Goal: Task Accomplishment & Management: Use online tool/utility

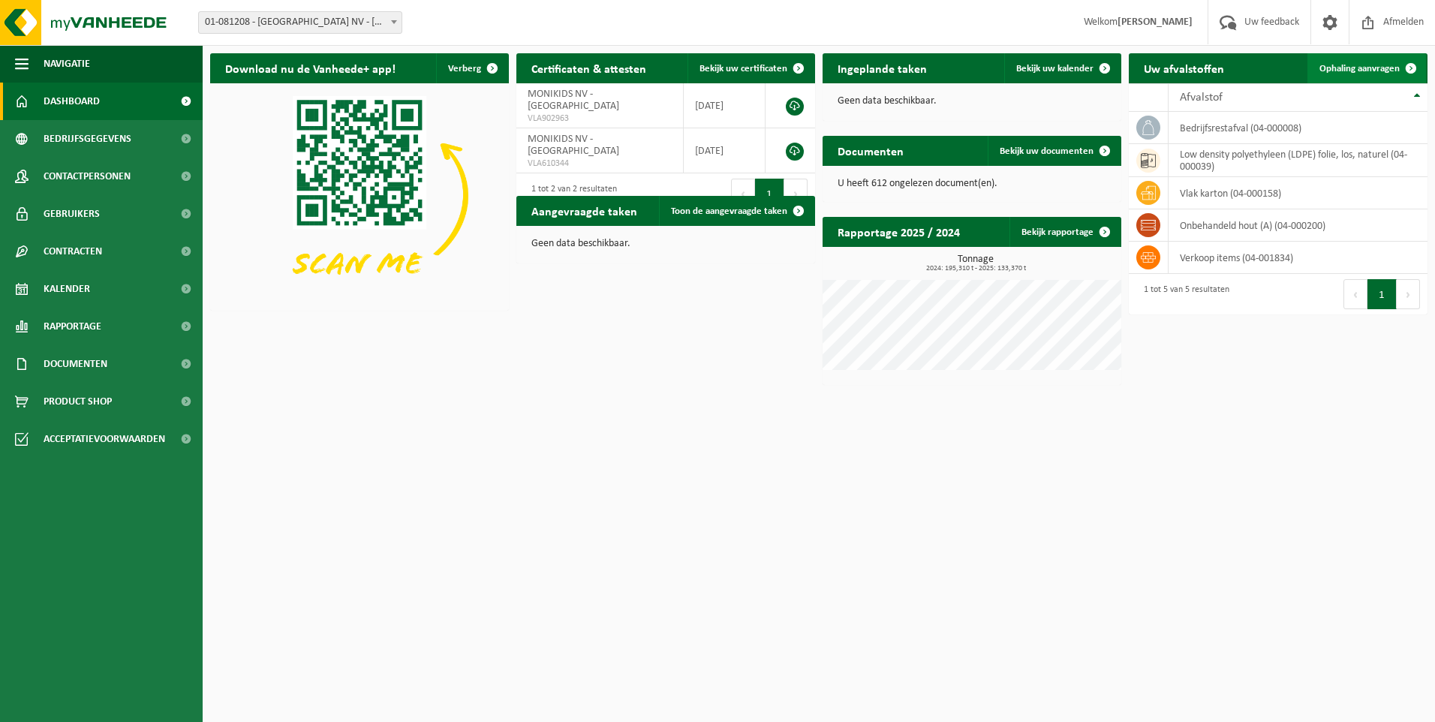
click at [1383, 62] on link "Ophaling aanvragen" at bounding box center [1366, 68] width 119 height 30
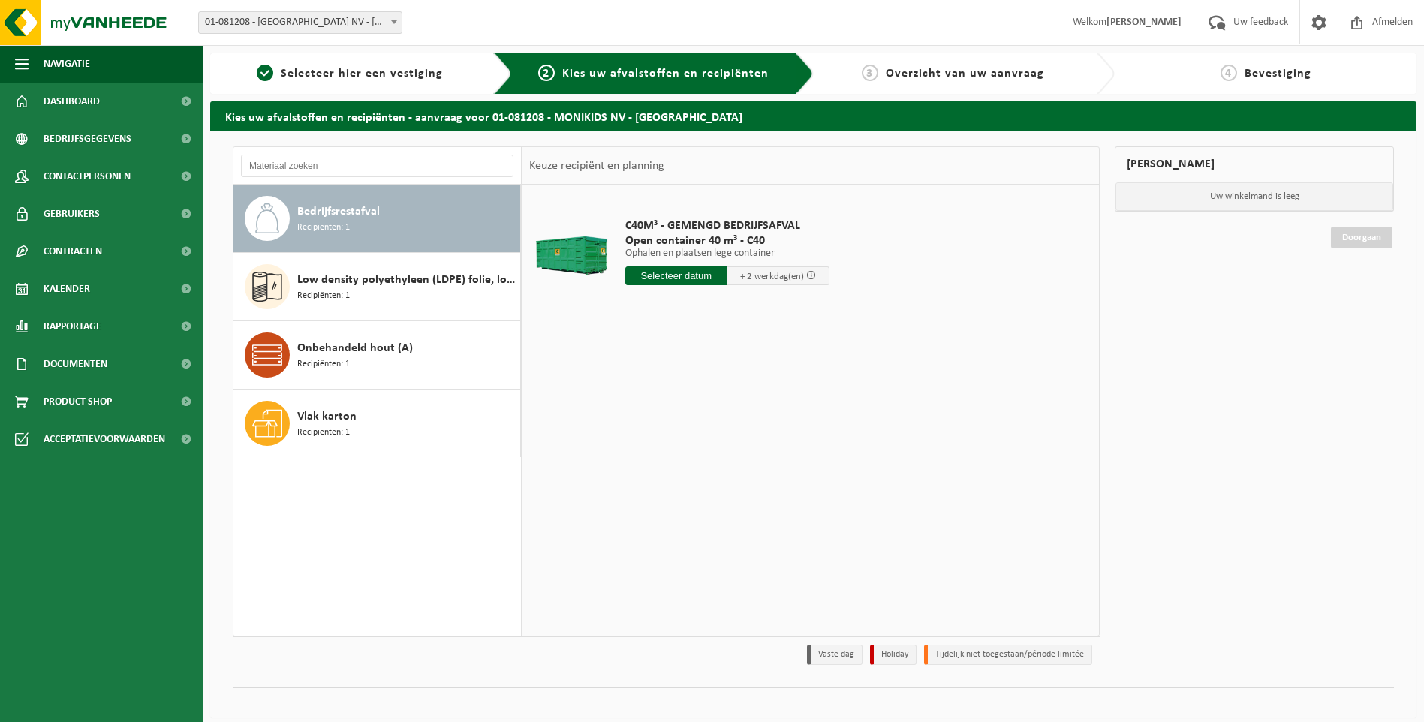
click at [657, 270] on input "text" at bounding box center [676, 275] width 102 height 19
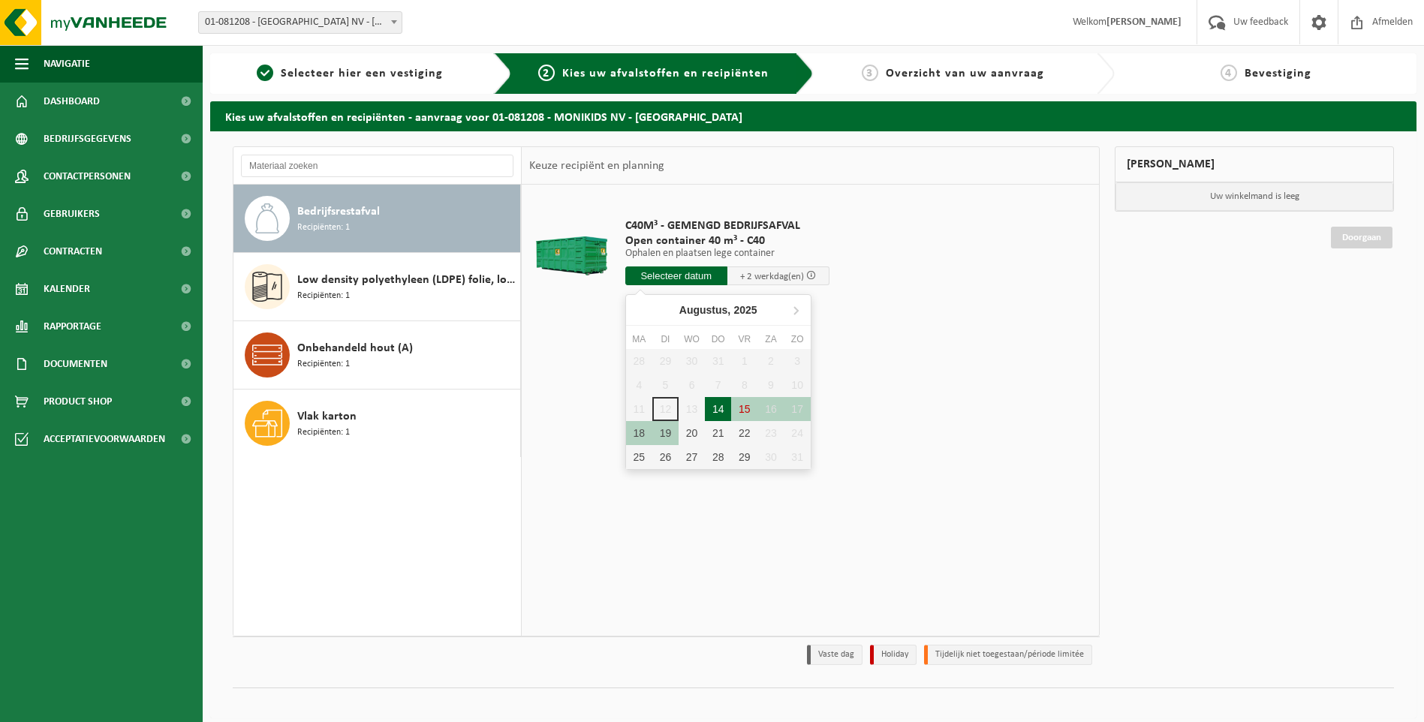
click at [714, 412] on div "14" at bounding box center [718, 409] width 26 height 24
type input "Van 2025-08-14"
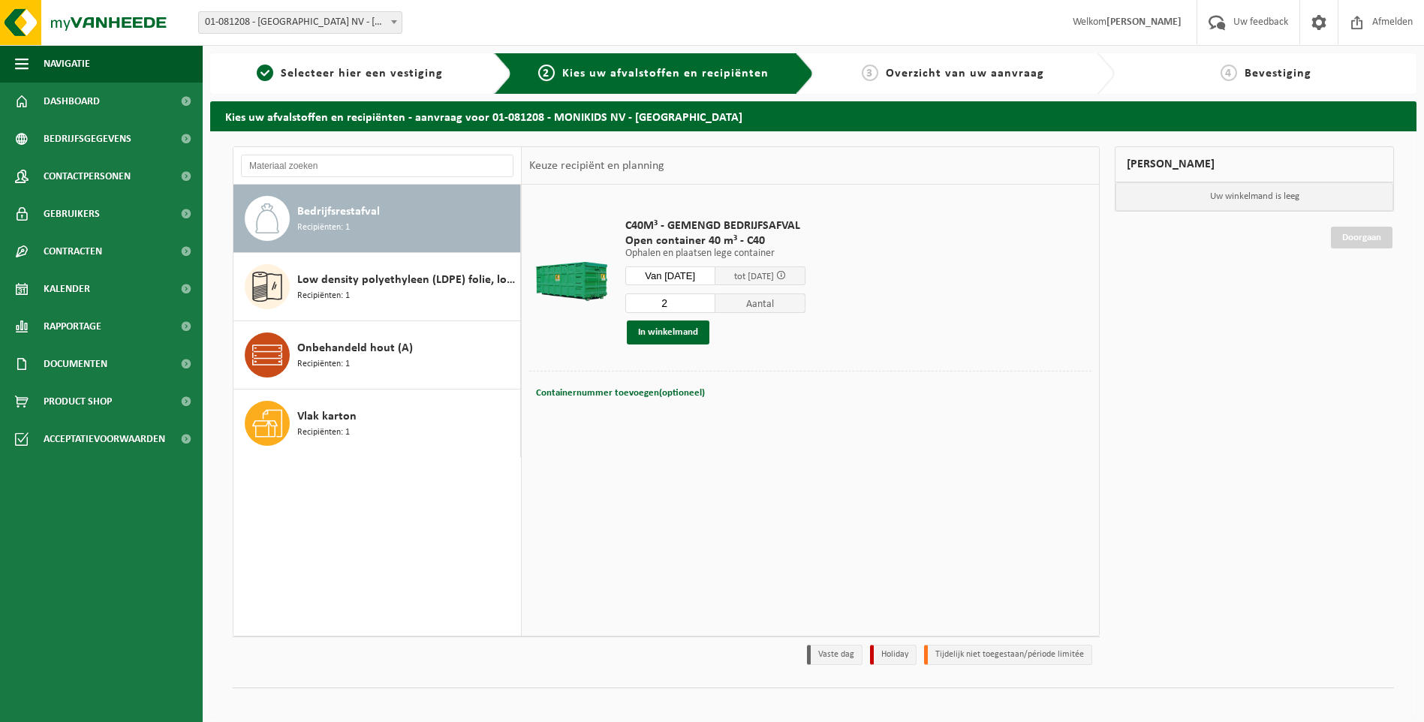
type input "2"
click at [715, 299] on input "2" at bounding box center [670, 303] width 90 height 20
click at [681, 328] on button "In winkelmand" at bounding box center [668, 332] width 83 height 24
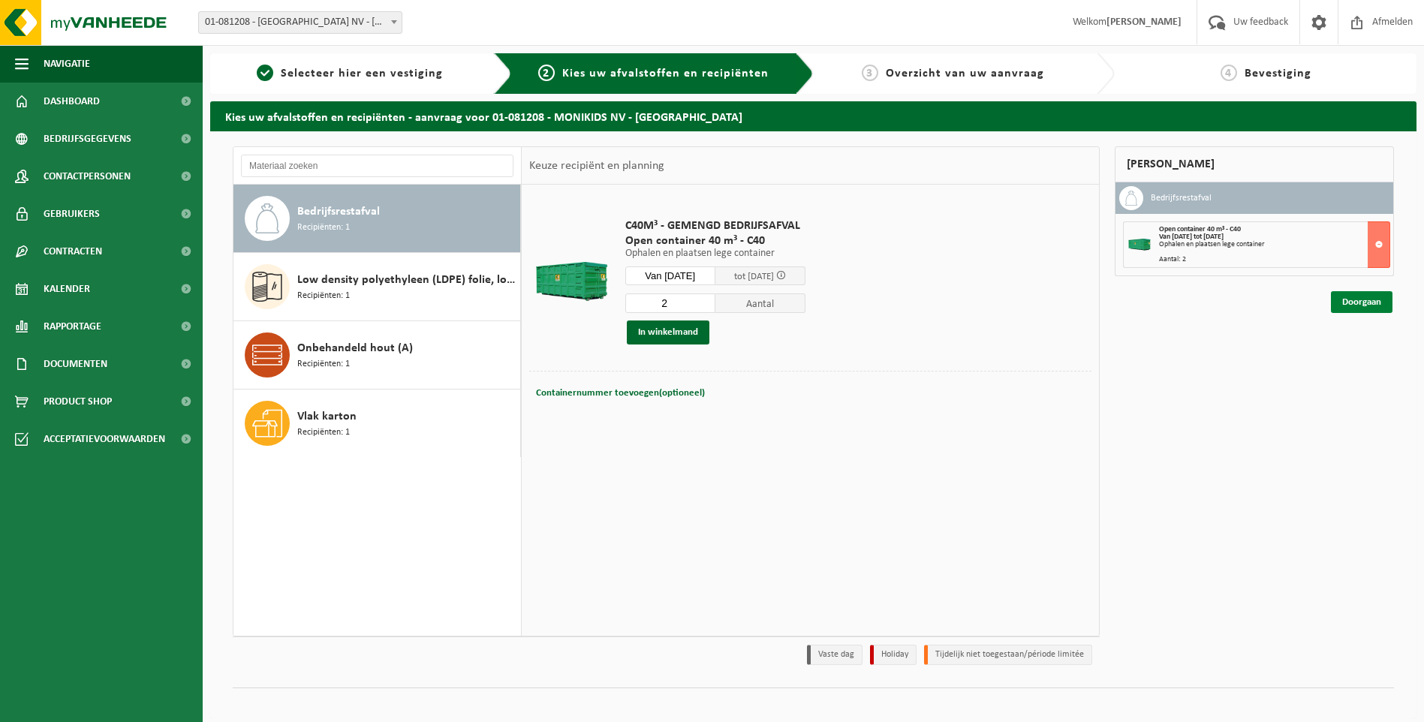
click at [1361, 302] on link "Doorgaan" at bounding box center [1362, 302] width 62 height 22
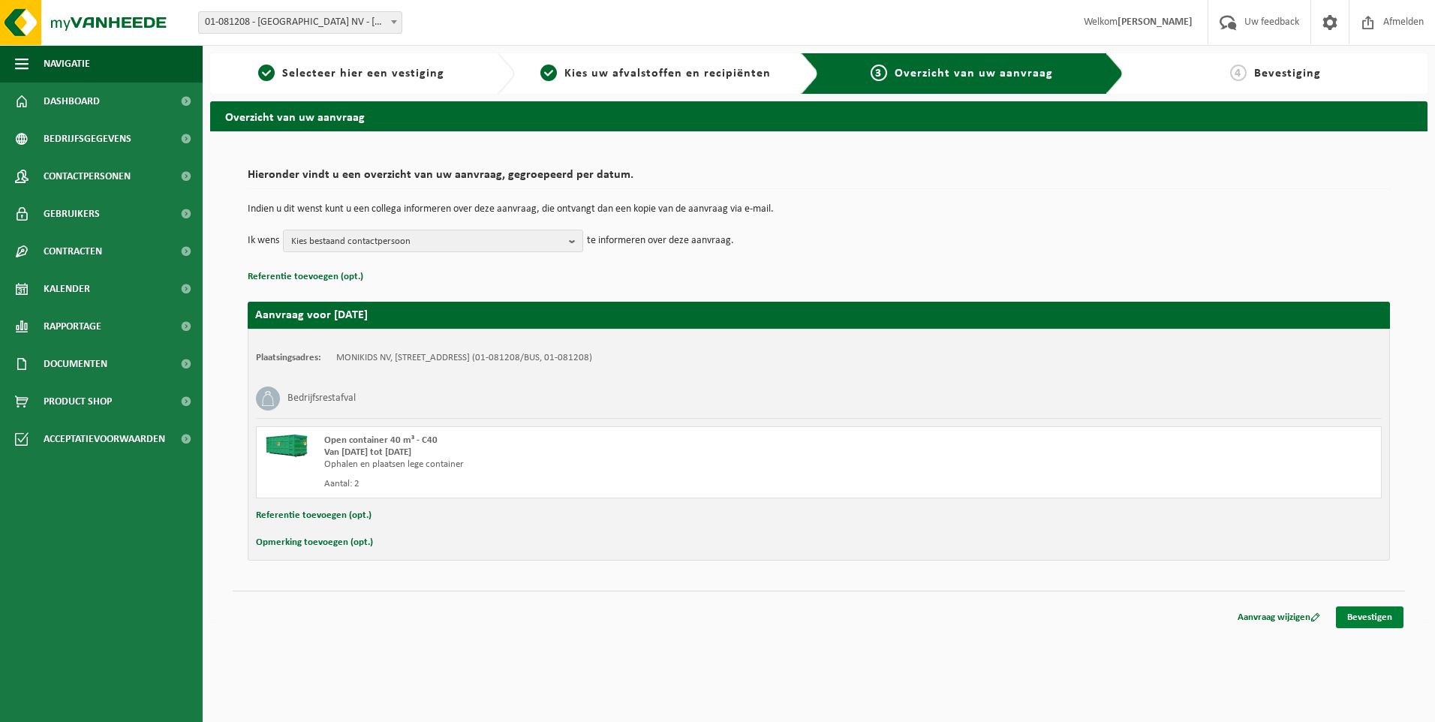
click at [1367, 611] on link "Bevestigen" at bounding box center [1370, 617] width 68 height 22
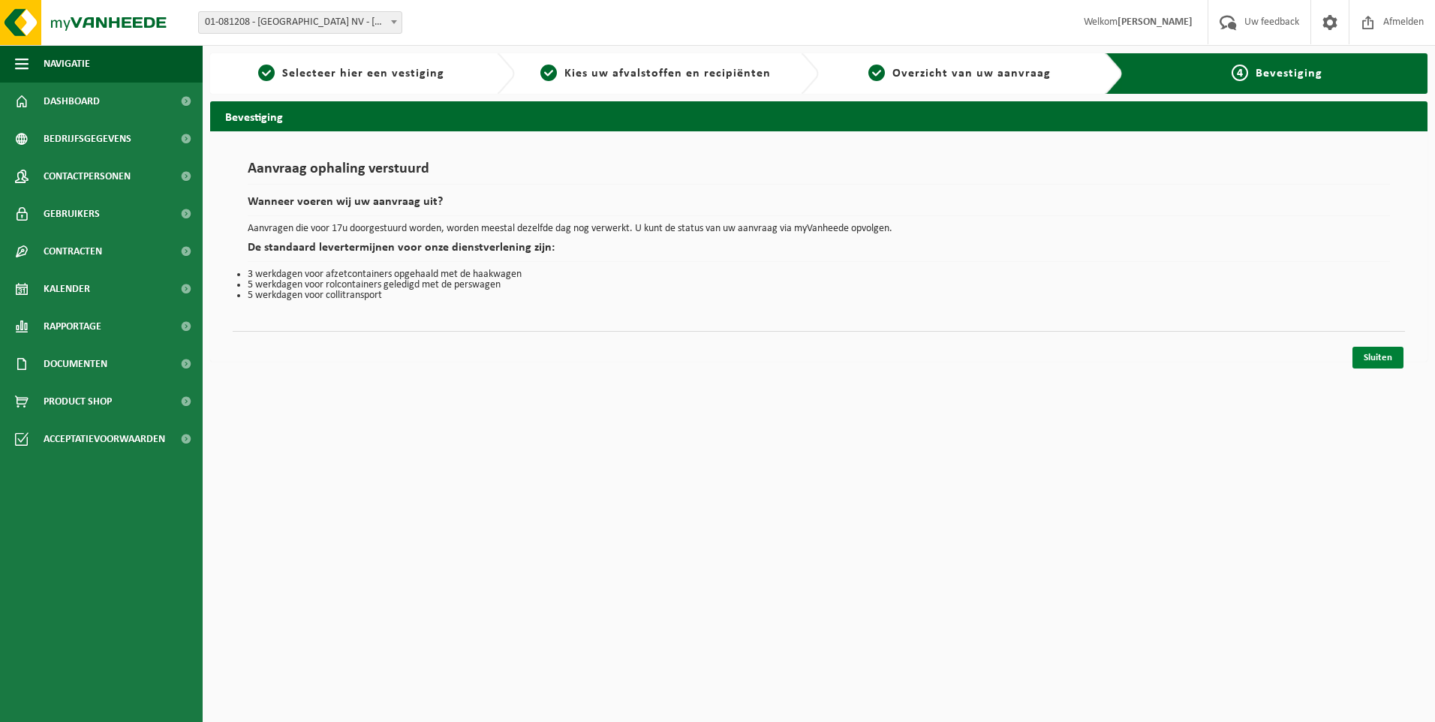
click at [1383, 354] on link "Sluiten" at bounding box center [1377, 358] width 51 height 22
